Goal: Task Accomplishment & Management: Use online tool/utility

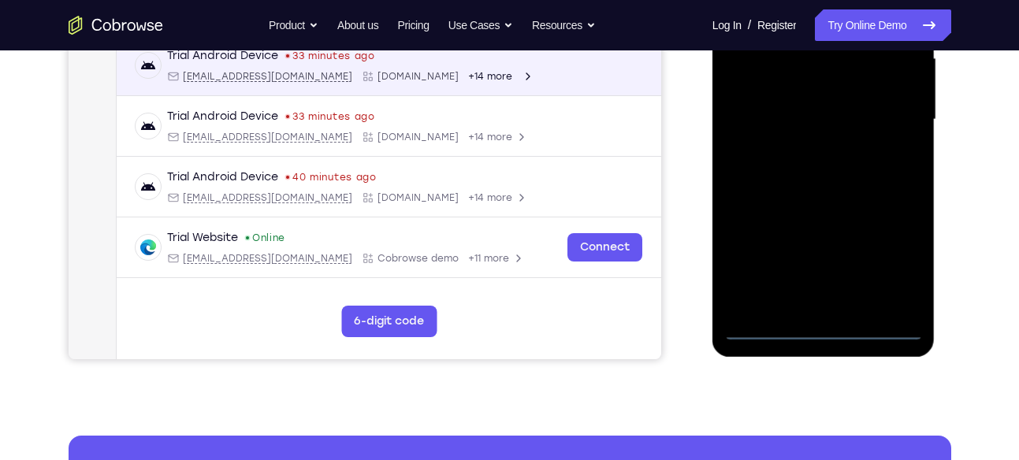
scroll to position [379, 0]
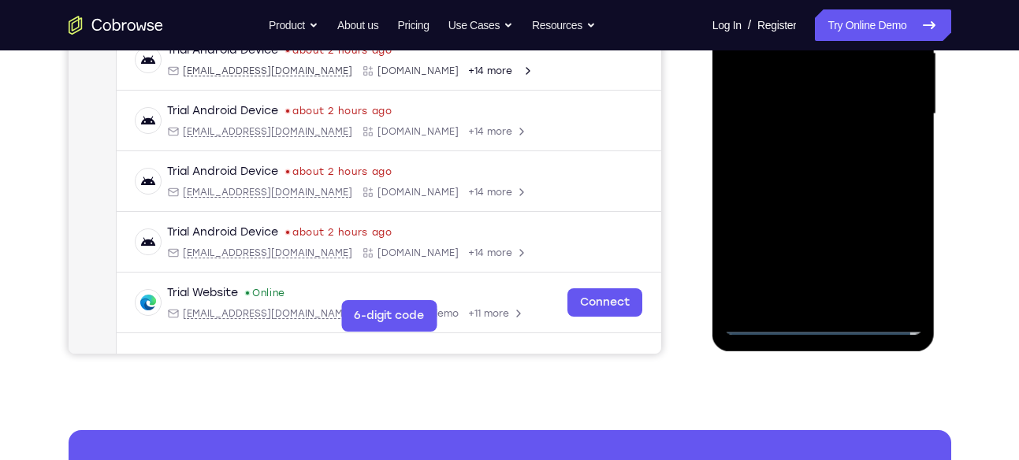
click at [810, 320] on div at bounding box center [823, 114] width 199 height 441
click at [888, 249] on div at bounding box center [823, 114] width 199 height 441
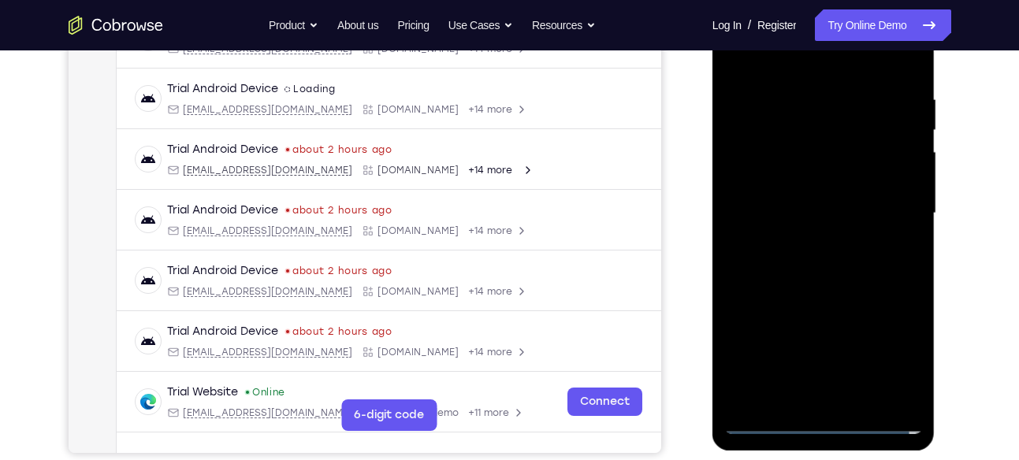
scroll to position [249, 0]
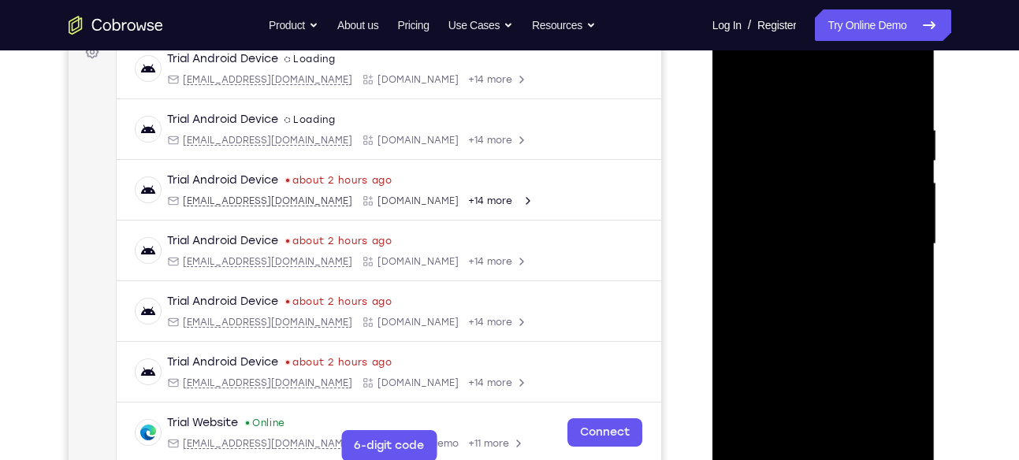
click at [808, 93] on div at bounding box center [823, 244] width 199 height 441
click at [895, 239] on div at bounding box center [823, 244] width 199 height 441
click at [806, 272] on div at bounding box center [823, 244] width 199 height 441
click at [826, 224] on div at bounding box center [823, 244] width 199 height 441
click at [822, 220] on div at bounding box center [823, 244] width 199 height 441
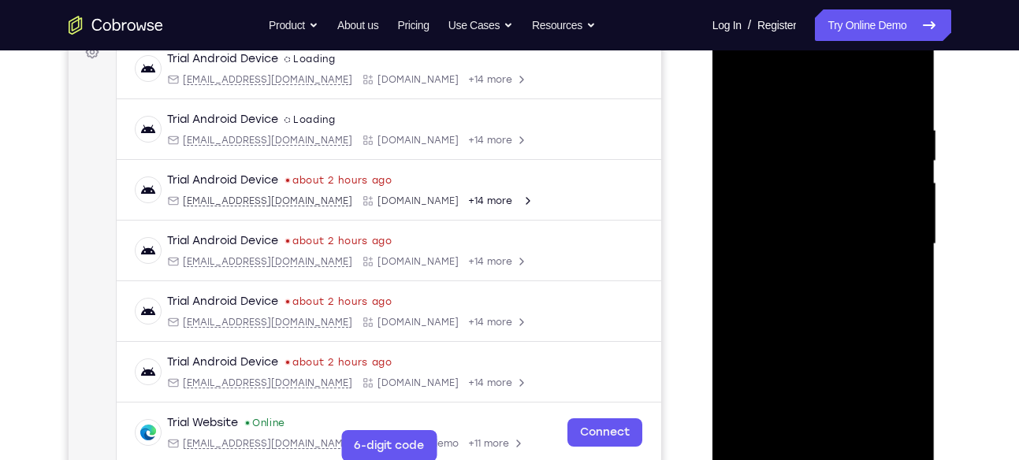
click at [794, 238] on div at bounding box center [823, 244] width 199 height 441
click at [787, 274] on div at bounding box center [823, 244] width 199 height 441
click at [810, 241] on div at bounding box center [823, 244] width 199 height 441
click at [814, 280] on div at bounding box center [823, 244] width 199 height 441
click at [814, 284] on div at bounding box center [823, 244] width 199 height 441
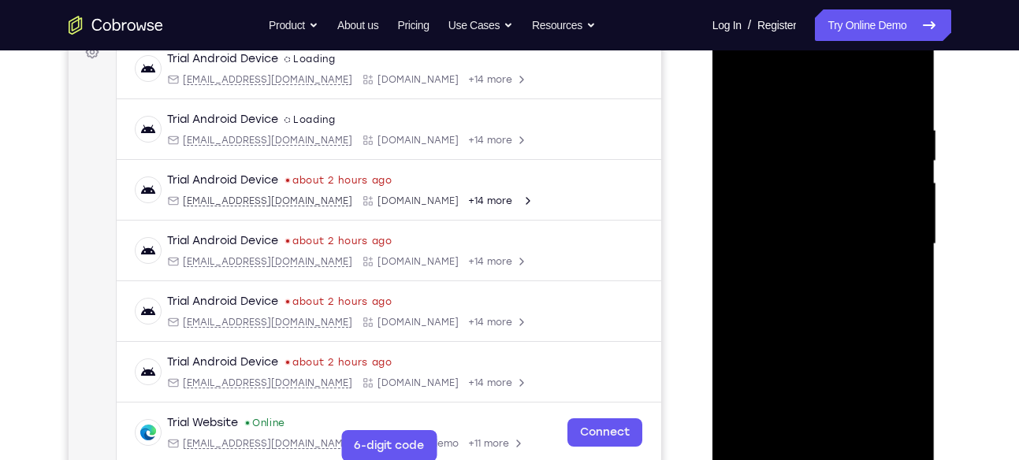
click at [810, 313] on div at bounding box center [823, 244] width 199 height 441
click at [891, 87] on div at bounding box center [823, 244] width 199 height 441
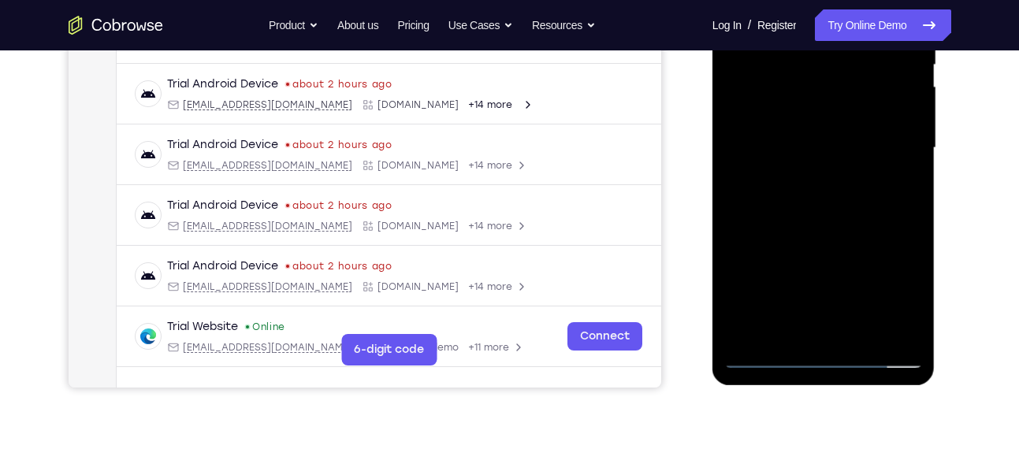
scroll to position [346, 0]
click at [862, 339] on div at bounding box center [823, 147] width 199 height 441
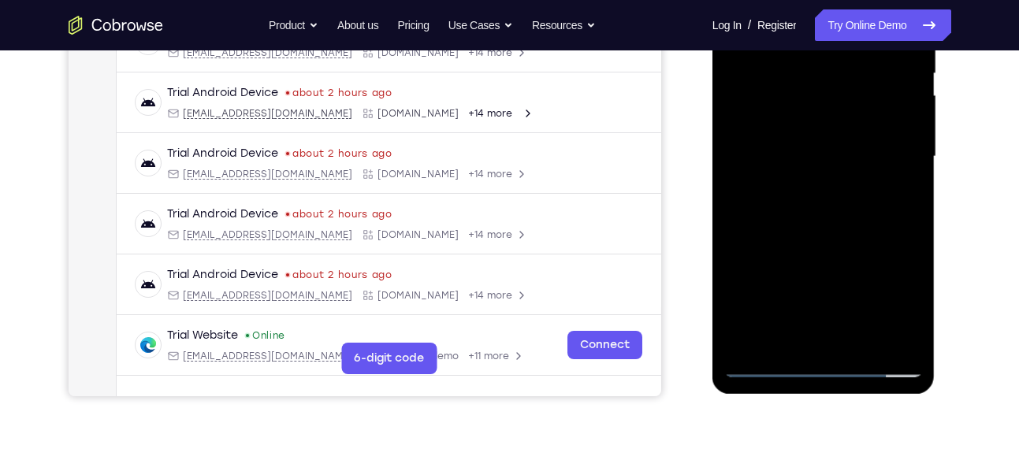
scroll to position [328, 0]
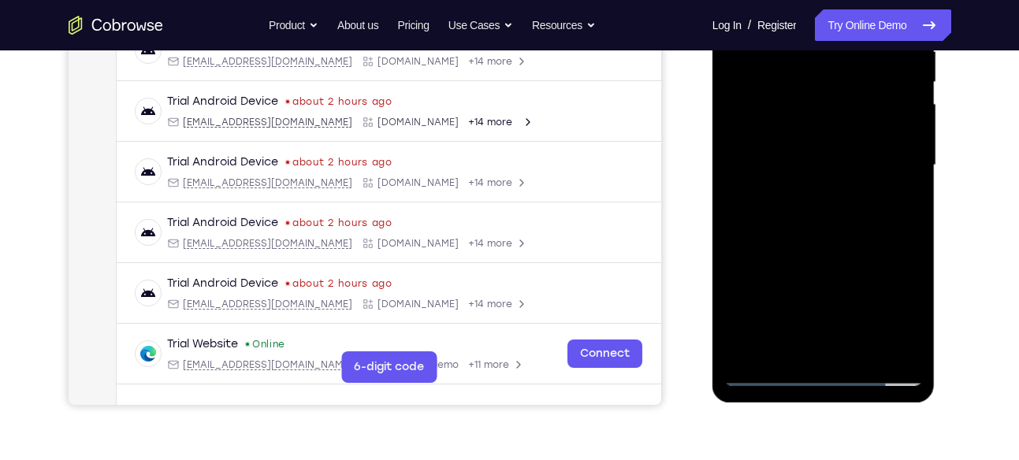
click at [814, 243] on div at bounding box center [823, 165] width 199 height 441
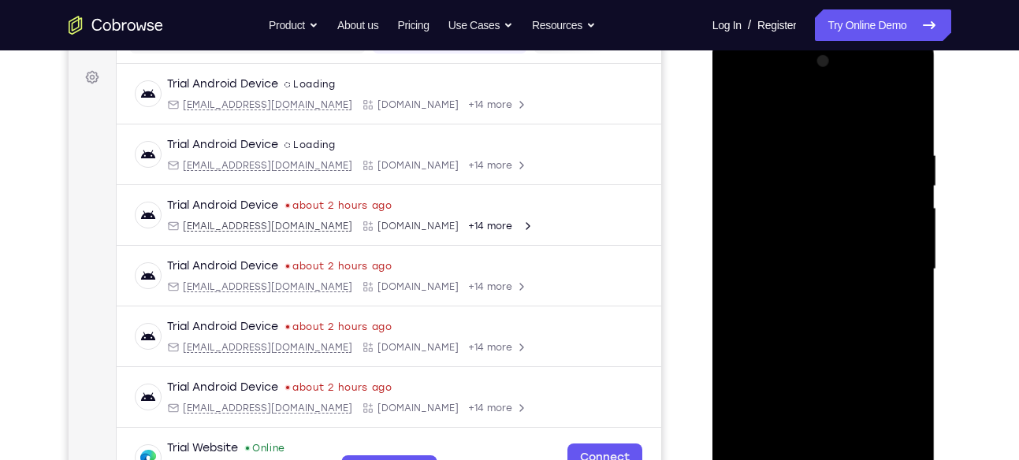
scroll to position [220, 0]
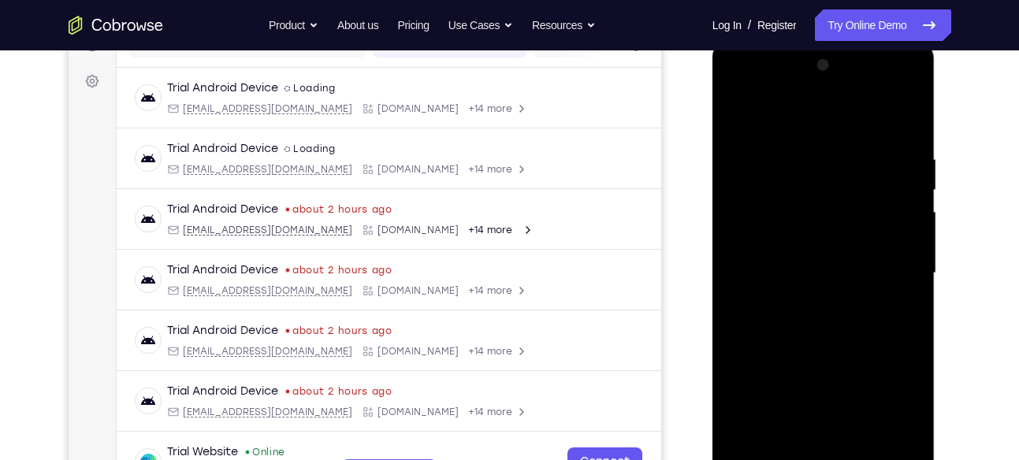
click at [736, 109] on div at bounding box center [823, 273] width 199 height 441
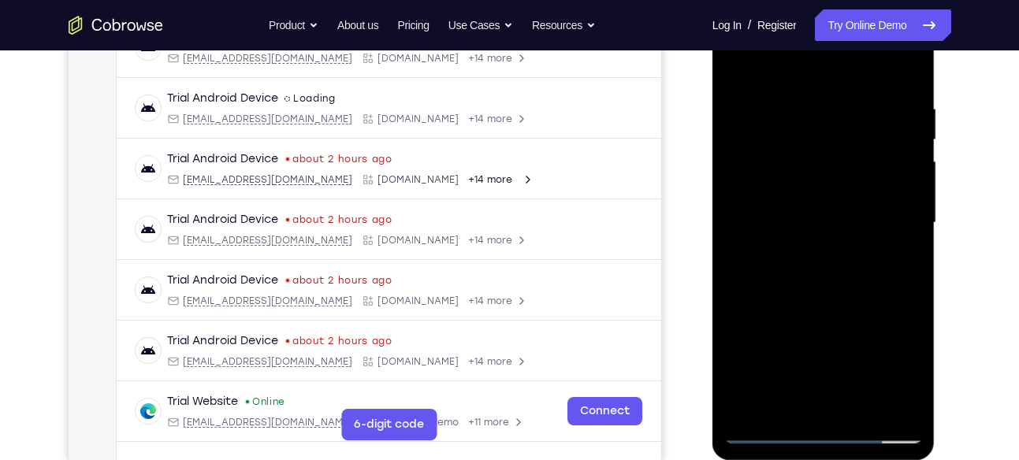
click at [803, 107] on div at bounding box center [823, 222] width 199 height 441
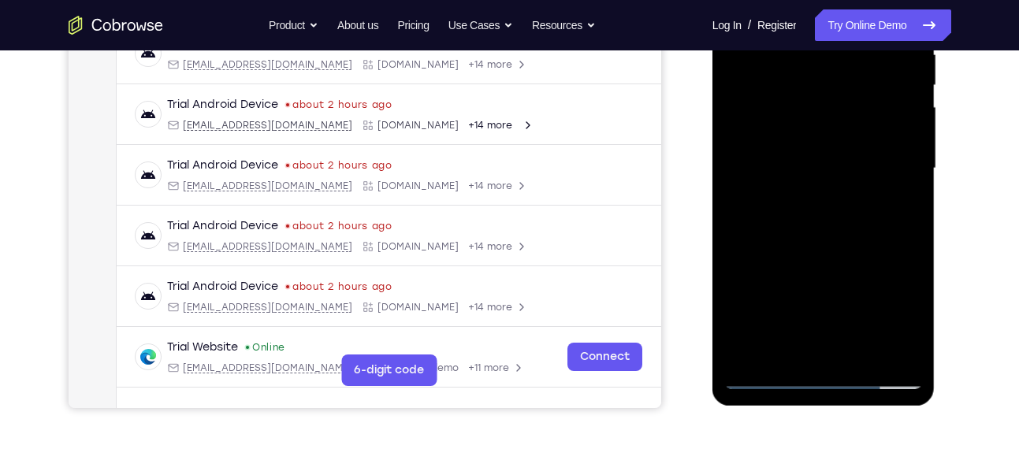
scroll to position [326, 0]
click at [880, 348] on div at bounding box center [823, 167] width 199 height 441
click at [888, 238] on div at bounding box center [823, 167] width 199 height 441
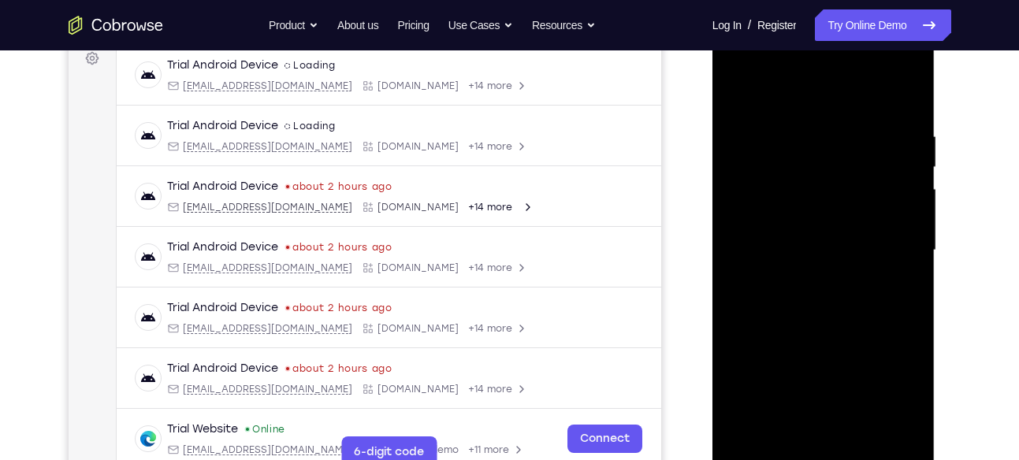
scroll to position [267, 0]
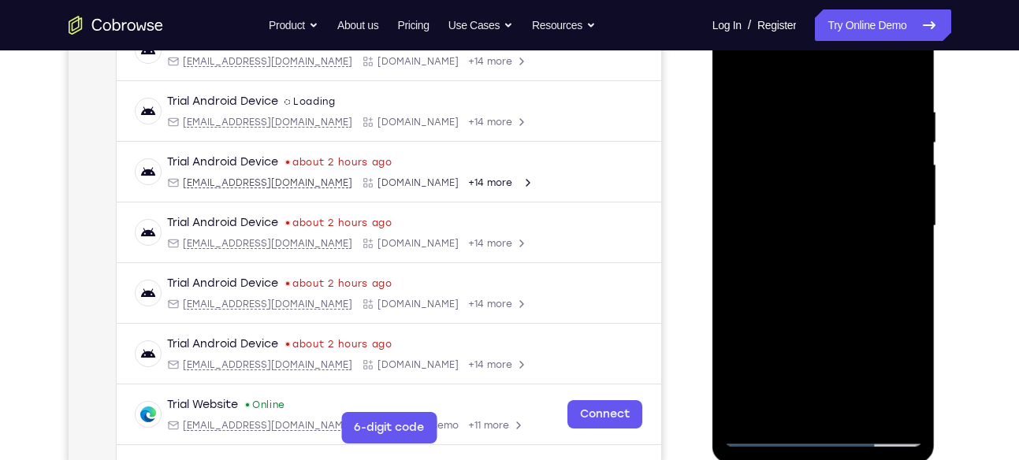
click at [897, 222] on div at bounding box center [823, 226] width 199 height 441
click at [745, 228] on div at bounding box center [823, 226] width 199 height 441
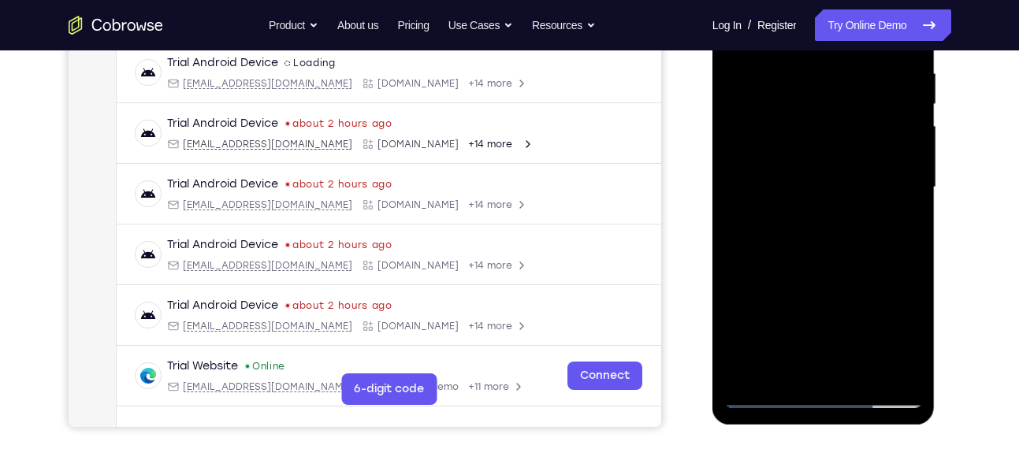
scroll to position [307, 0]
click at [889, 202] on div at bounding box center [823, 186] width 199 height 441
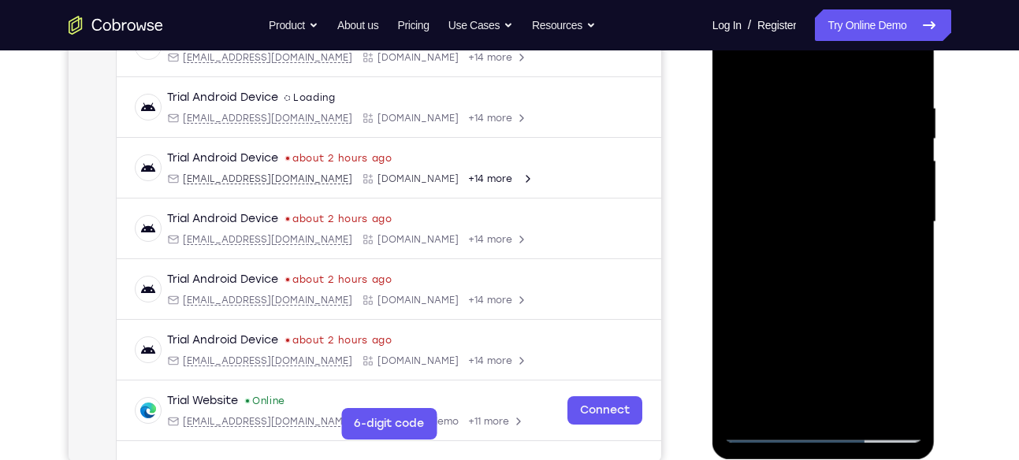
click at [903, 210] on div at bounding box center [823, 222] width 199 height 441
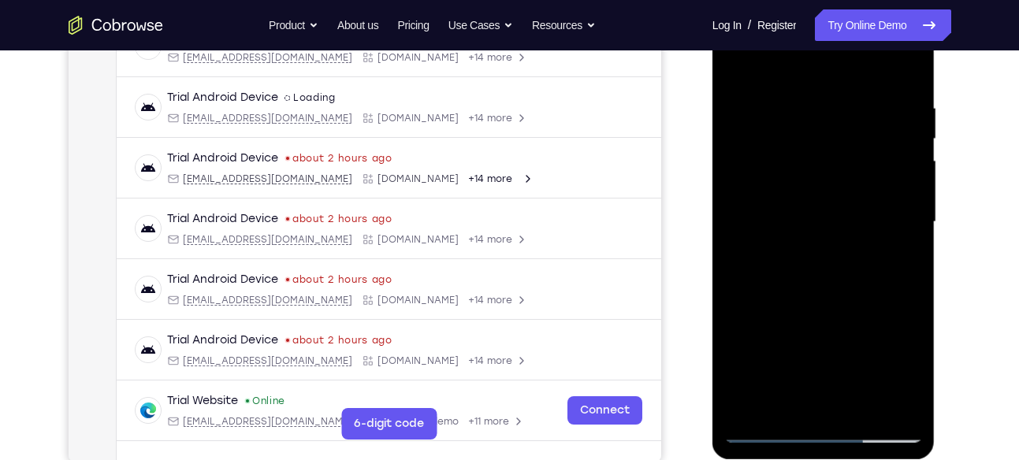
click at [903, 210] on div at bounding box center [823, 222] width 199 height 441
click at [752, 231] on div at bounding box center [823, 222] width 199 height 441
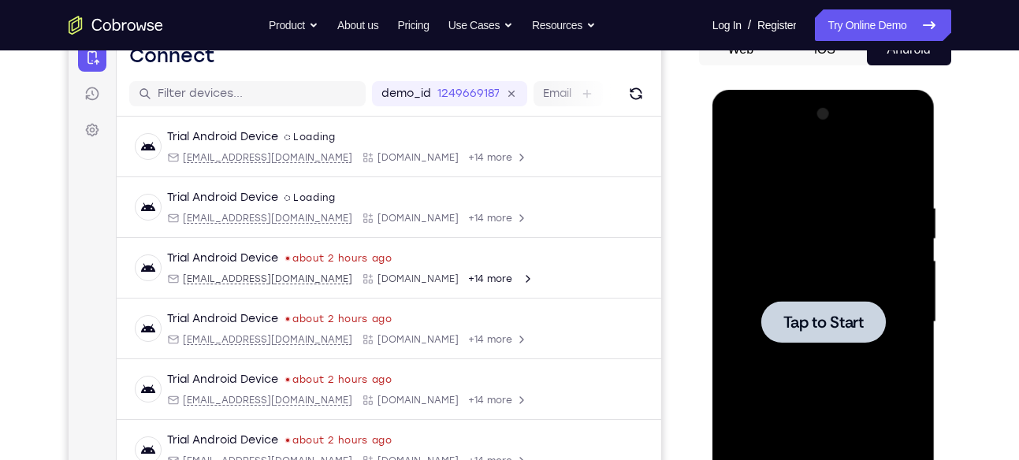
scroll to position [170, 0]
click at [866, 241] on div at bounding box center [823, 322] width 199 height 441
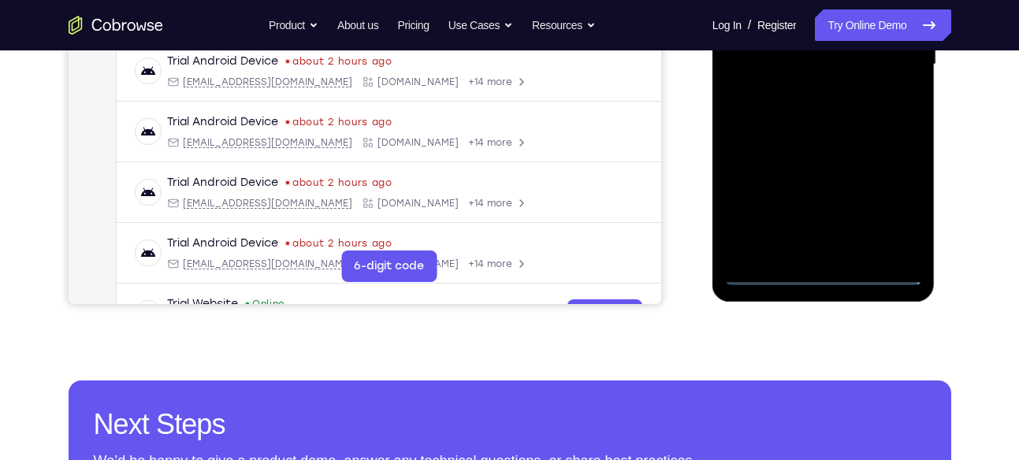
scroll to position [447, 0]
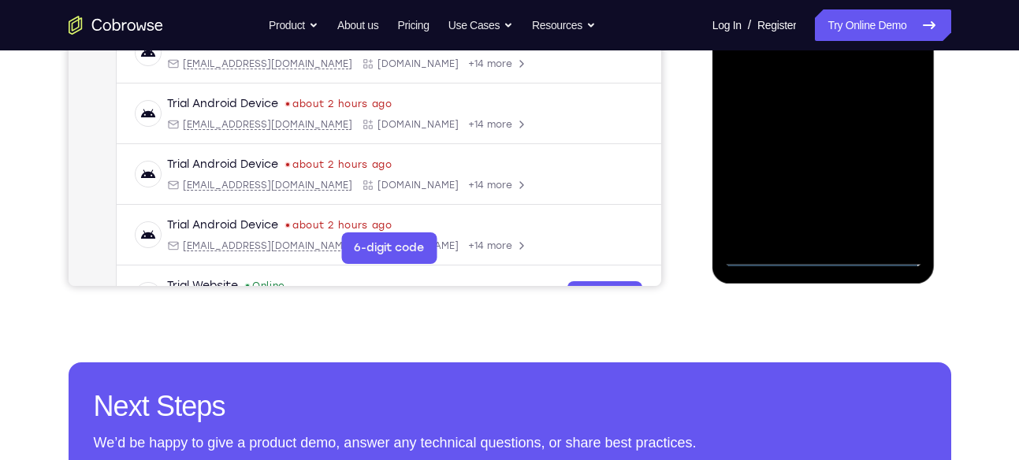
click at [830, 249] on div at bounding box center [823, 46] width 199 height 441
click at [830, 255] on div at bounding box center [823, 46] width 199 height 441
click at [825, 255] on div at bounding box center [823, 46] width 199 height 441
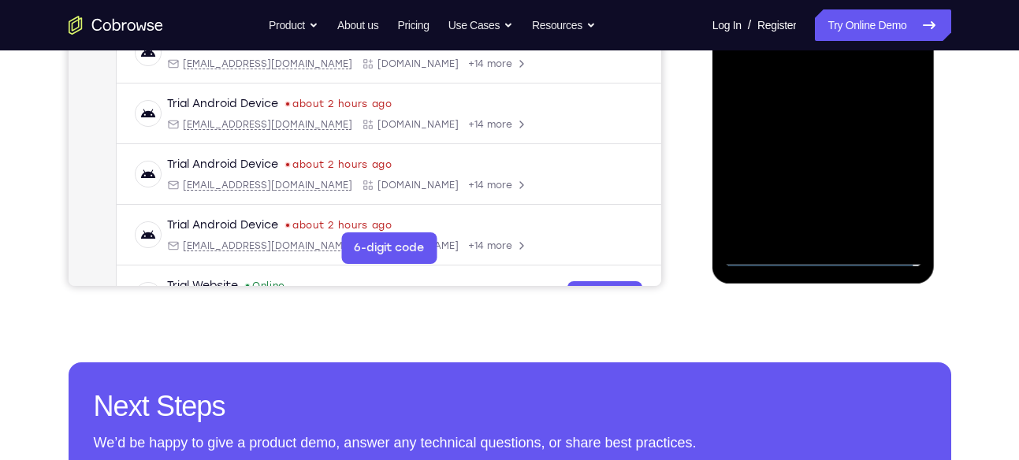
click at [825, 255] on div at bounding box center [823, 46] width 199 height 441
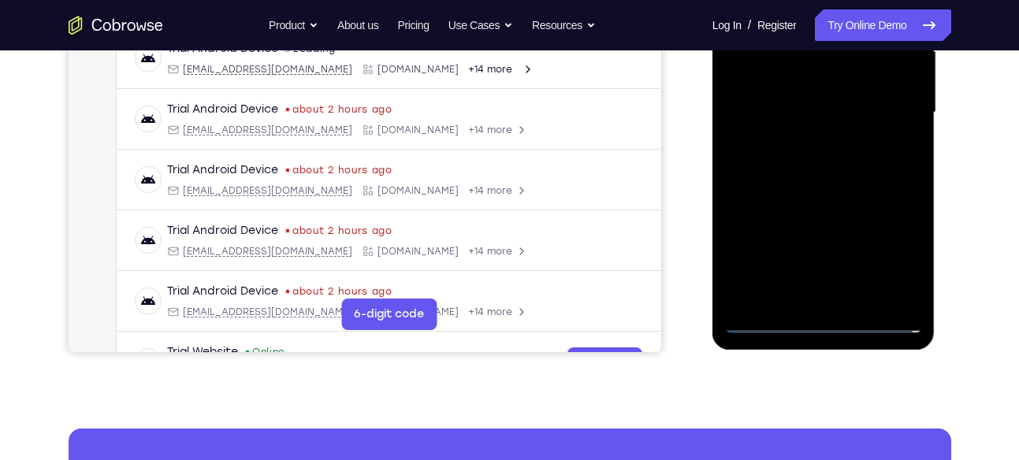
scroll to position [400, 0]
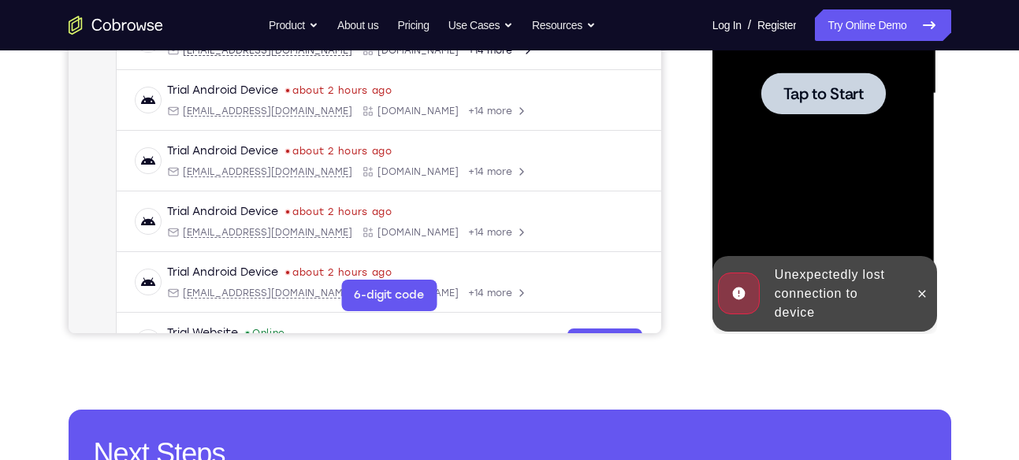
click at [828, 246] on div at bounding box center [823, 93] width 199 height 441
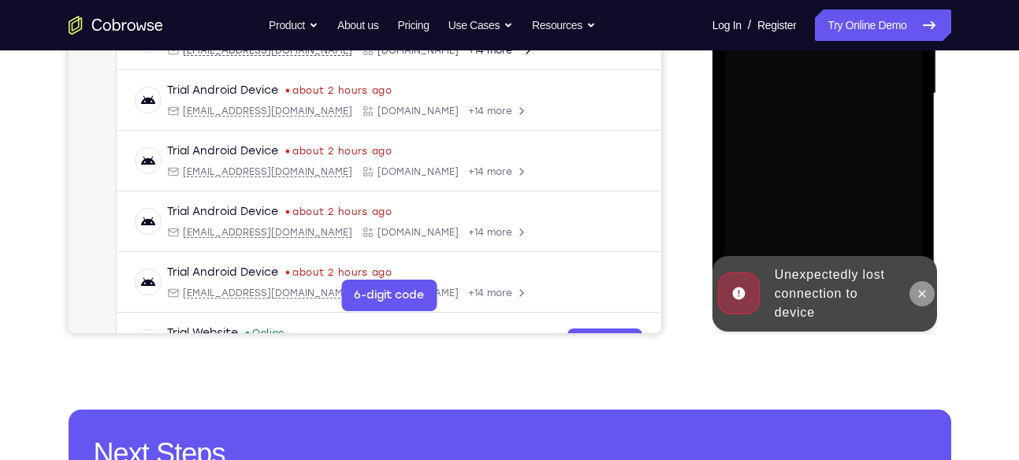
click at [911, 288] on button at bounding box center [922, 293] width 25 height 25
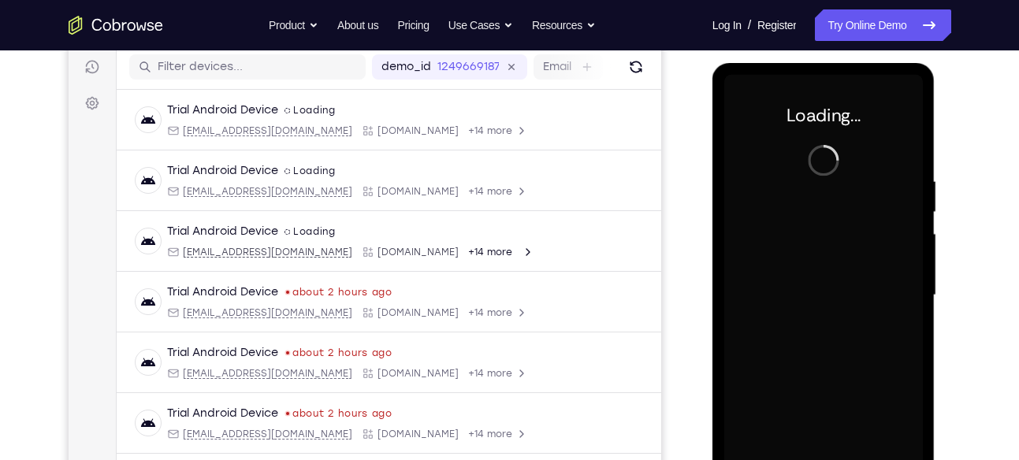
scroll to position [197, 0]
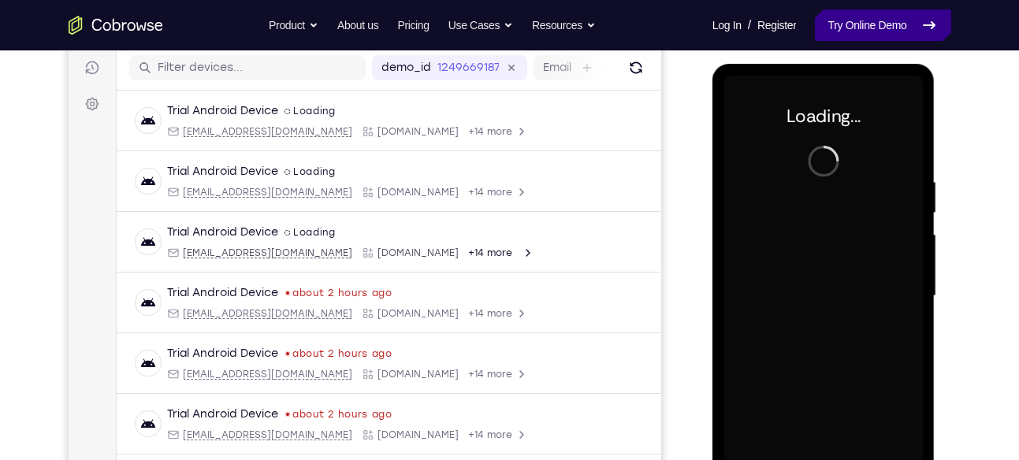
click at [870, 34] on link "Try Online Demo" at bounding box center [883, 25] width 136 height 32
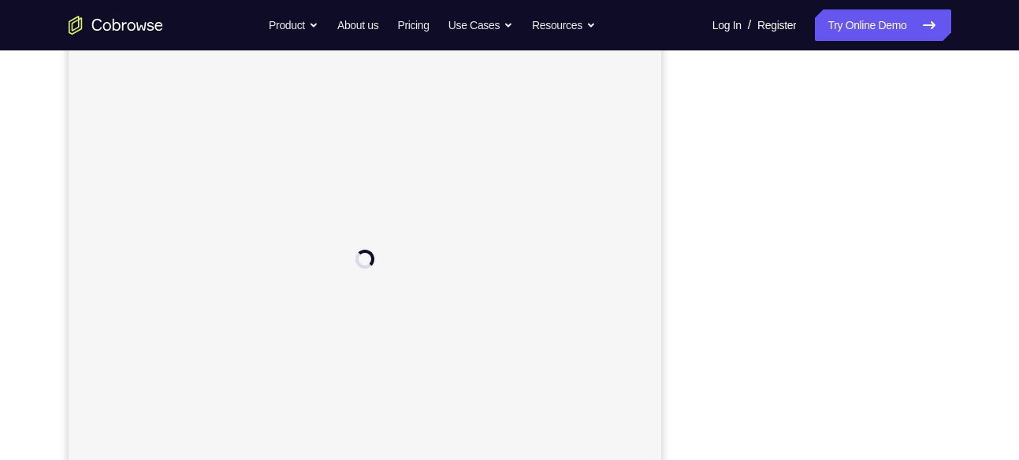
scroll to position [210, 0]
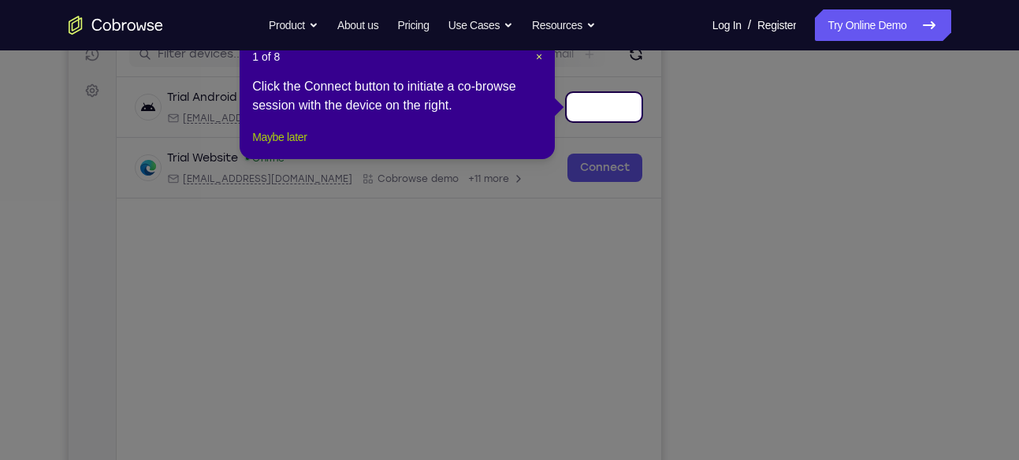
click at [273, 147] on button "Maybe later" at bounding box center [279, 137] width 54 height 19
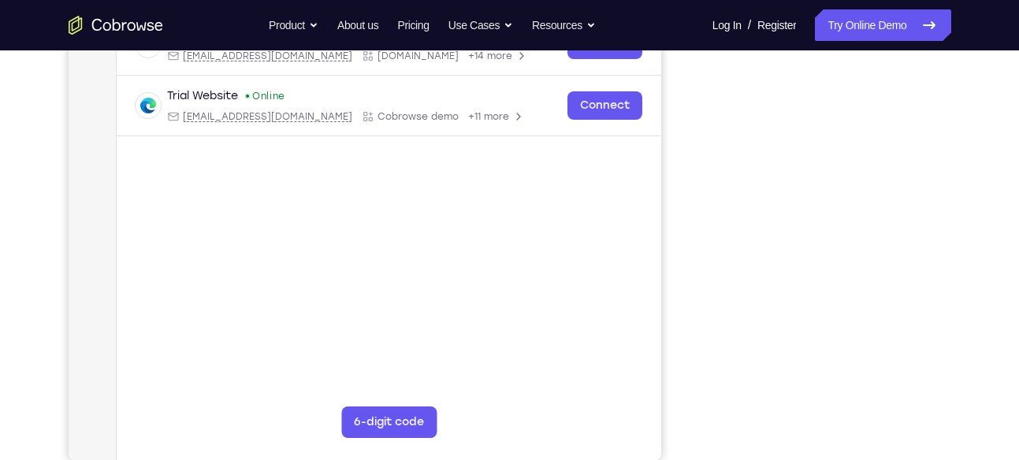
scroll to position [236, 0]
